Goal: Book appointment/travel/reservation

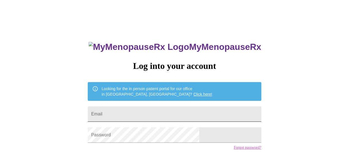
click at [162, 110] on input "Email" at bounding box center [174, 113] width 173 height 15
type input "[EMAIL_ADDRESS][DOMAIN_NAME]"
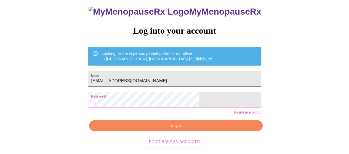
scroll to position [40, 0]
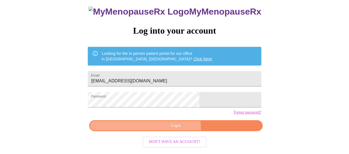
click at [173, 129] on span "Login" at bounding box center [175, 125] width 160 height 7
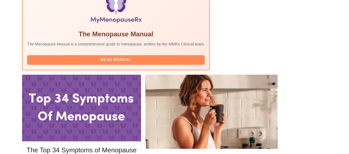
scroll to position [217, 0]
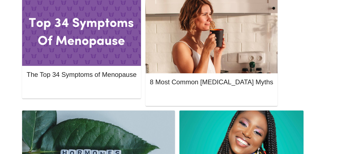
scroll to position [277, 0]
